Goal: Register for event/course

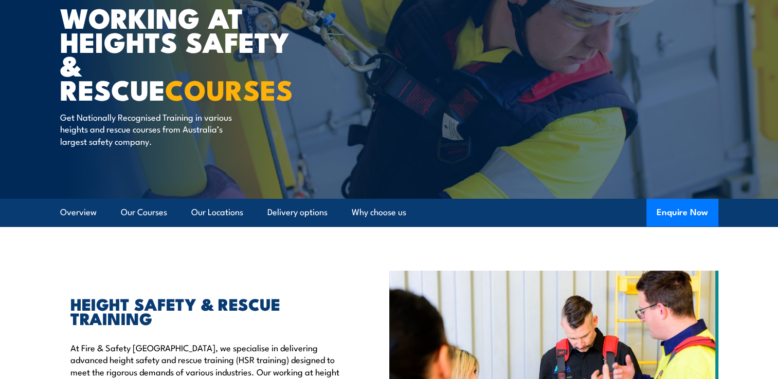
scroll to position [51, 0]
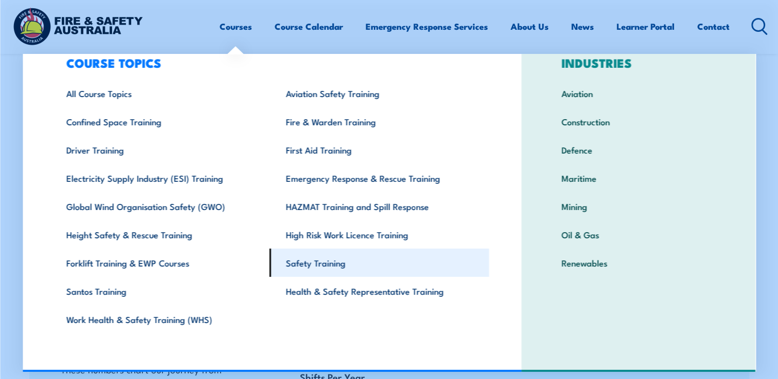
scroll to position [1285, 0]
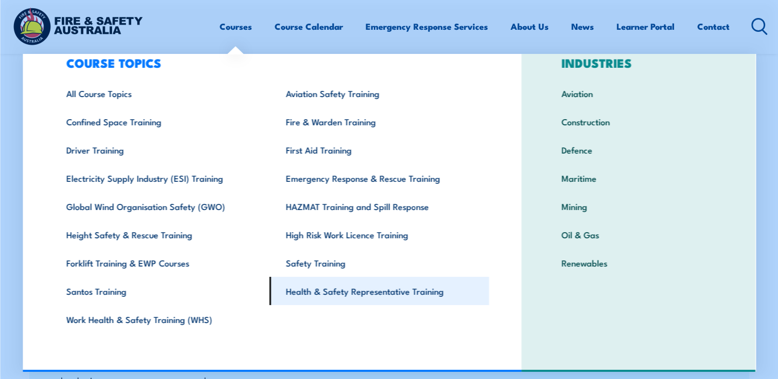
click at [320, 289] on link "Health & Safety Representative Training" at bounding box center [378, 291] width 219 height 28
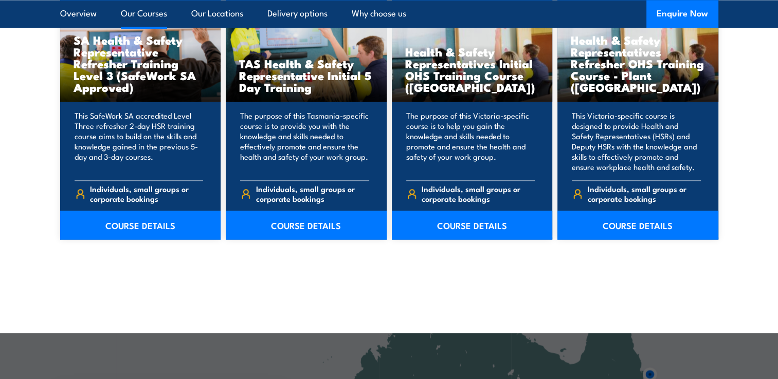
scroll to position [1491, 0]
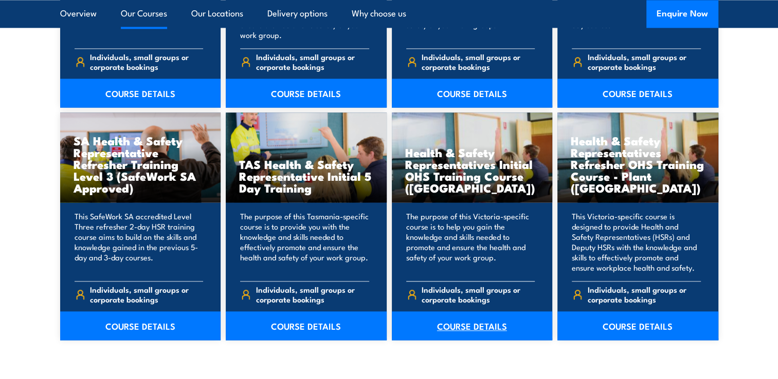
click at [453, 330] on link "COURSE DETAILS" at bounding box center [472, 325] width 161 height 29
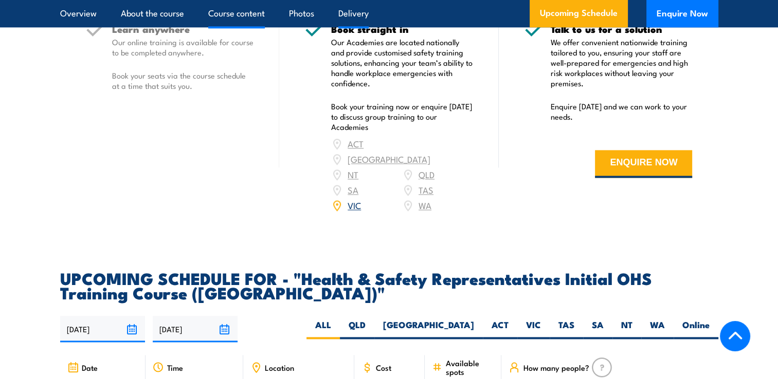
scroll to position [1530, 0]
